Goal: Navigation & Orientation: Find specific page/section

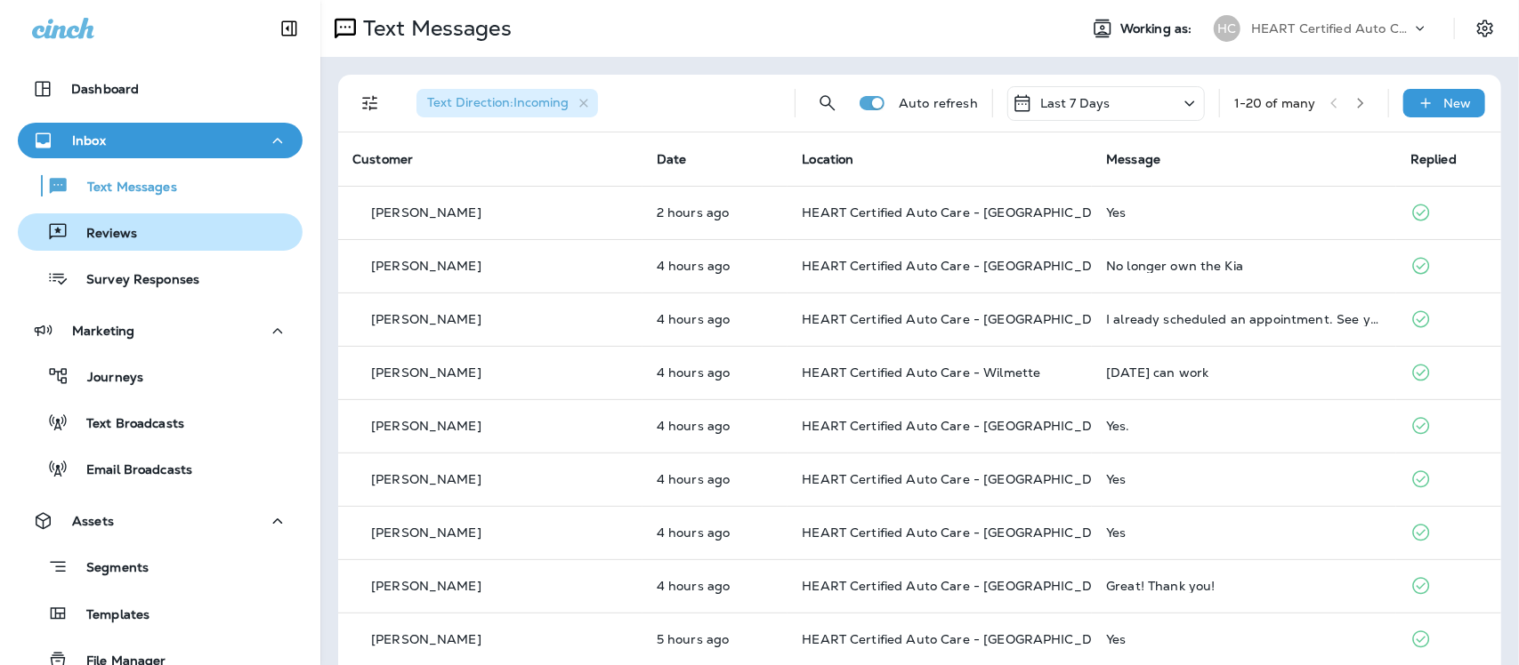
click at [117, 241] on p "Reviews" at bounding box center [103, 234] width 69 height 17
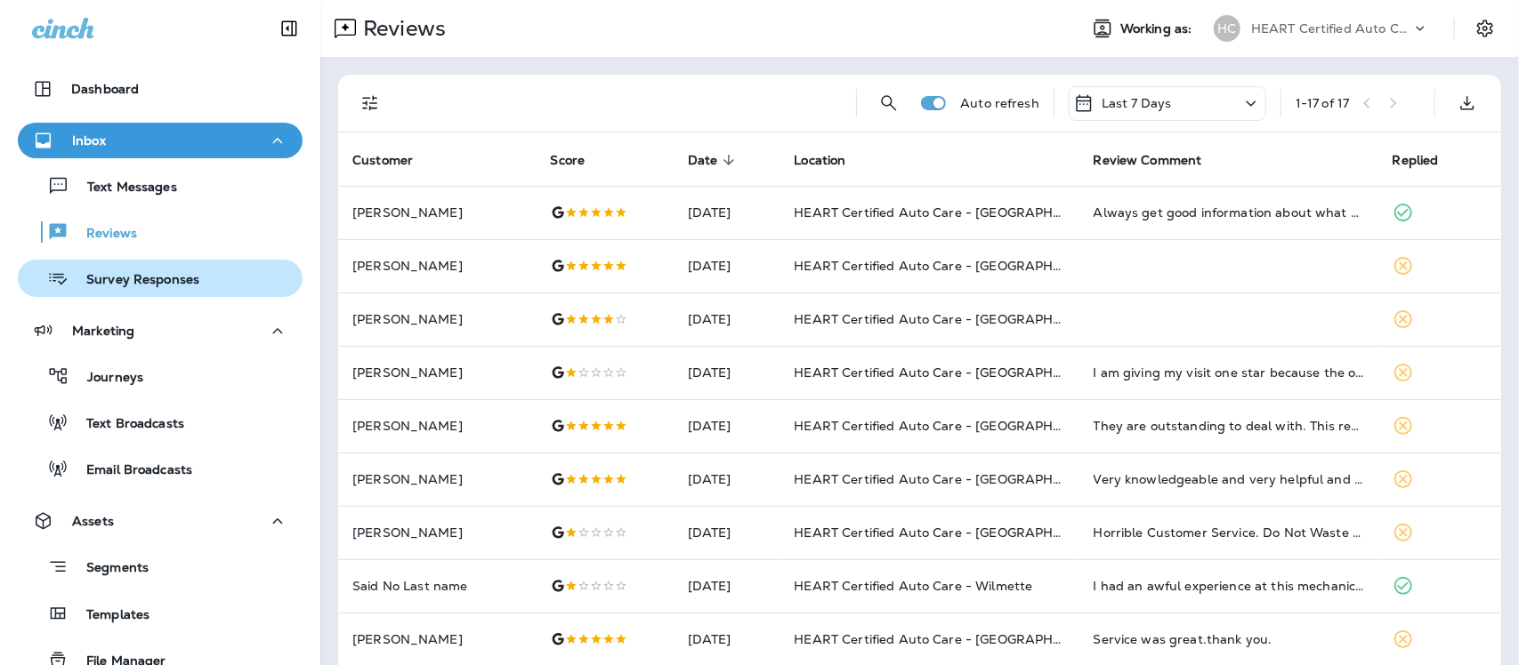
click at [154, 278] on p "Survey Responses" at bounding box center [134, 280] width 131 height 17
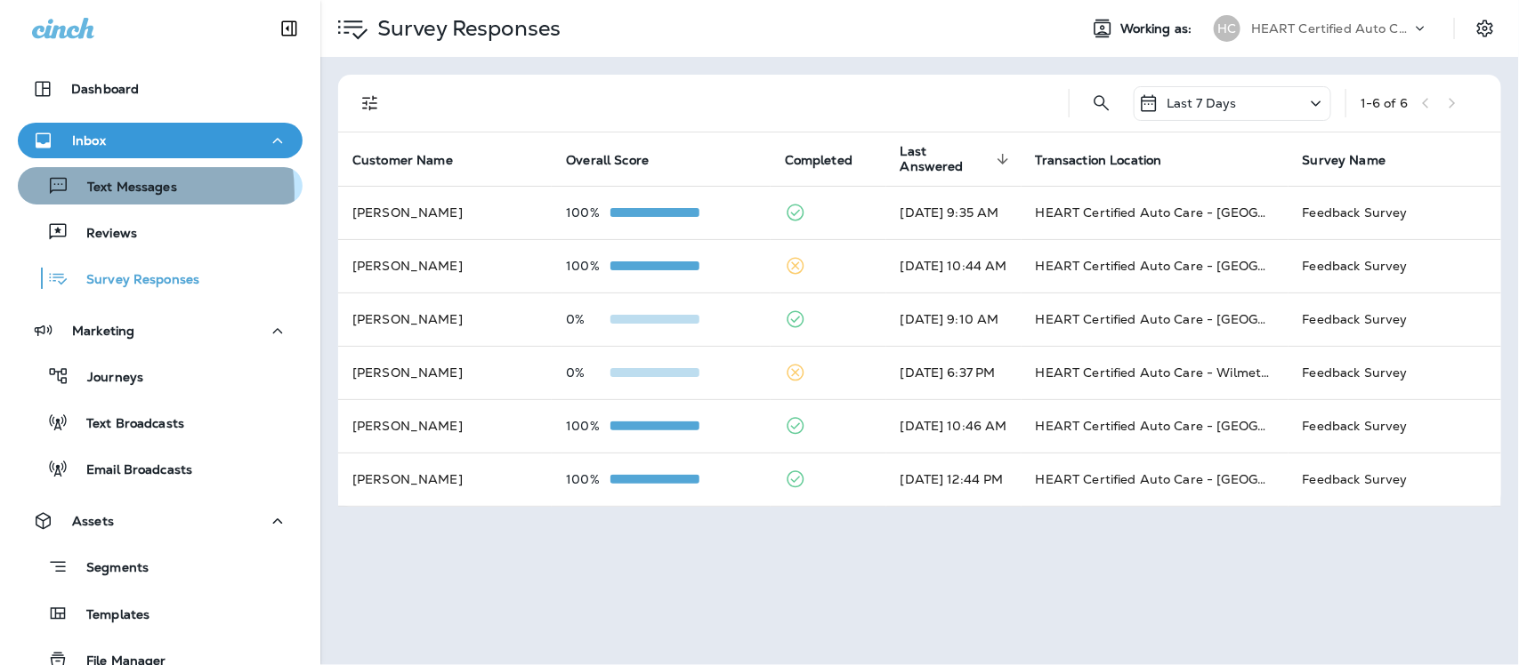
click at [114, 193] on p "Text Messages" at bounding box center [123, 188] width 108 height 17
